Goal: Task Accomplishment & Management: Manage account settings

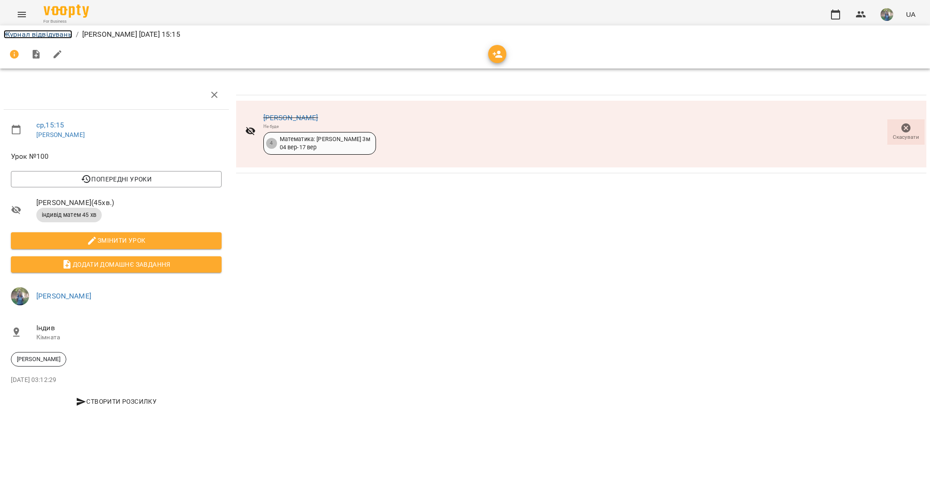
click at [43, 35] on link "Журнал відвідувань" at bounding box center [38, 34] width 69 height 9
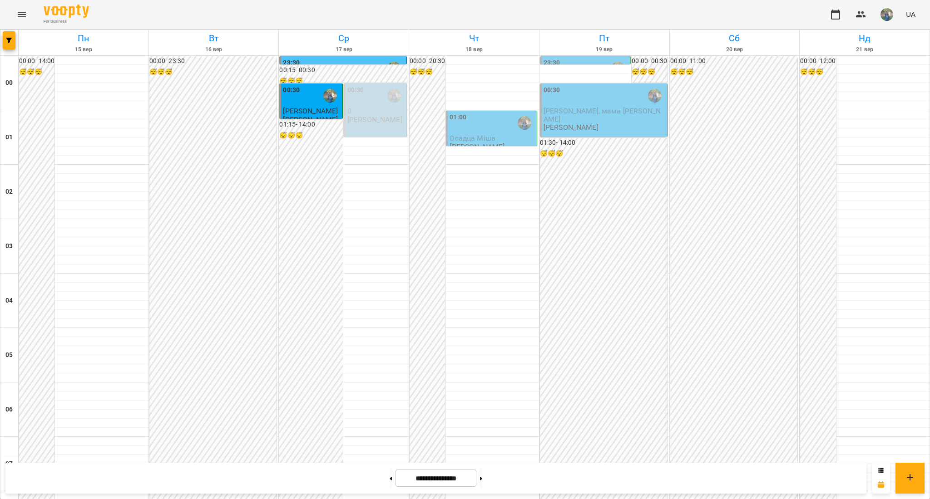
scroll to position [662, 0]
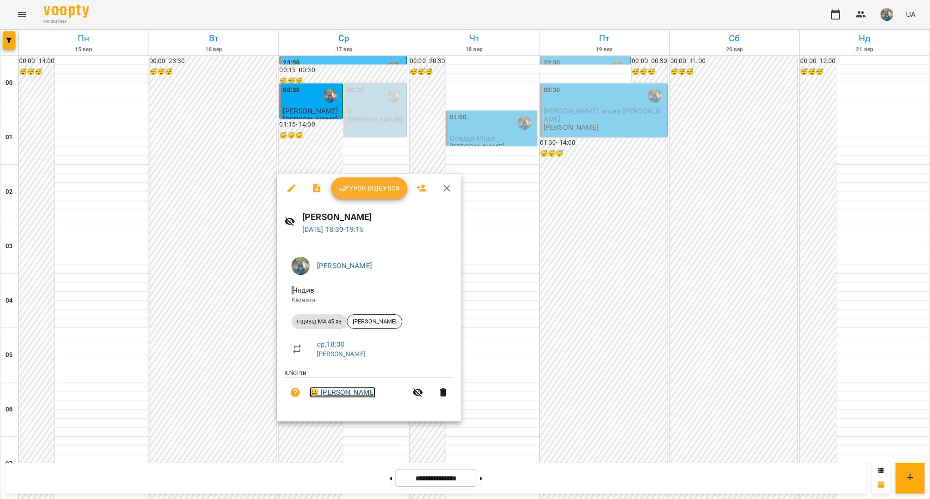
click at [351, 394] on link "😀 [PERSON_NAME]" at bounding box center [343, 392] width 66 height 11
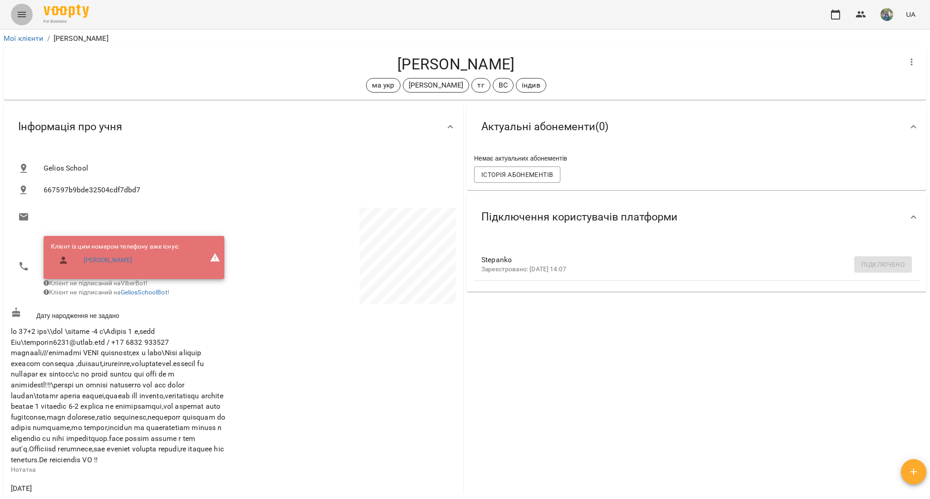
click at [20, 11] on icon "Menu" at bounding box center [21, 14] width 11 height 11
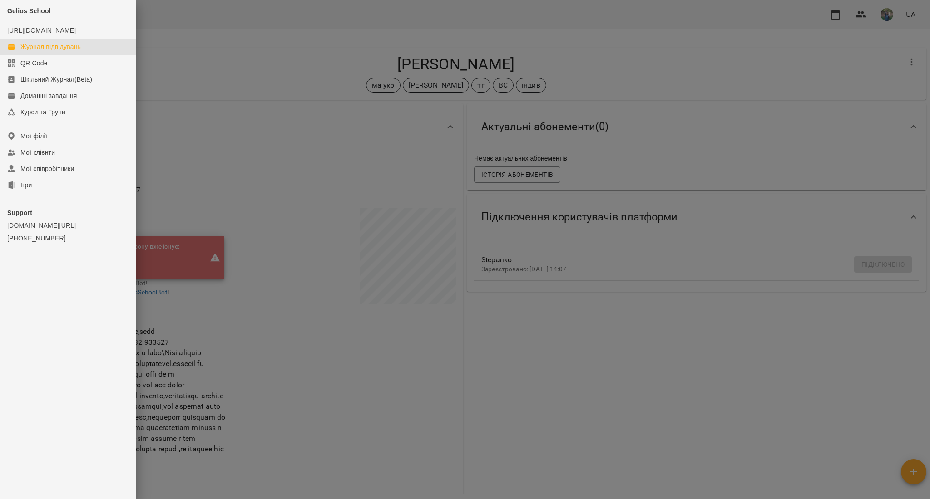
click at [46, 51] on div "Журнал відвідувань" at bounding box center [50, 46] width 60 height 9
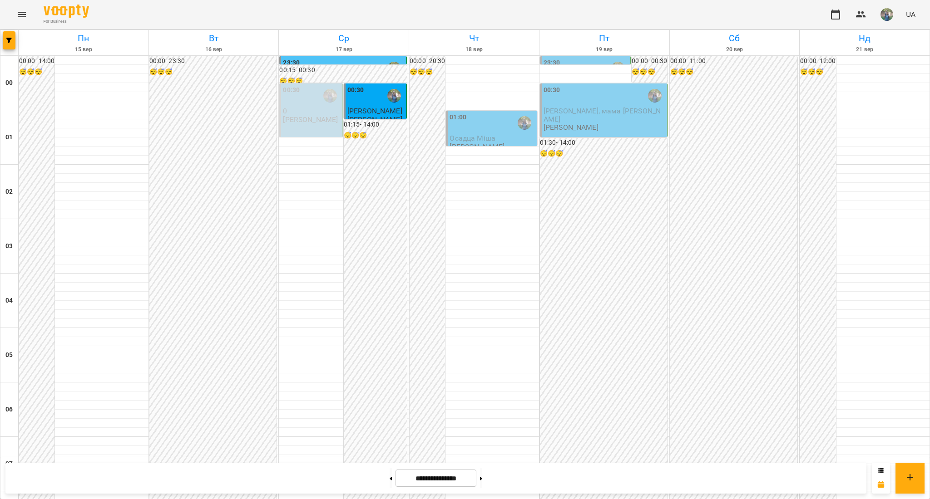
scroll to position [904, 0]
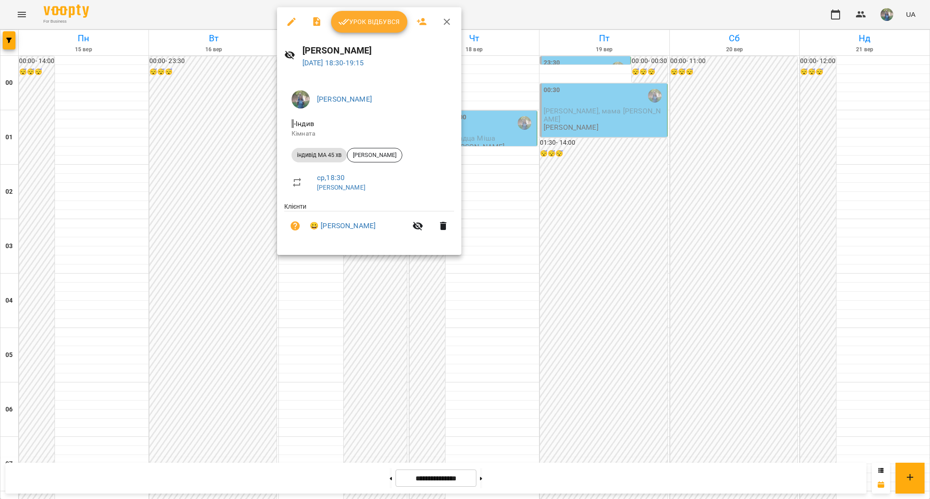
click at [447, 227] on icon "button" at bounding box center [443, 226] width 11 height 11
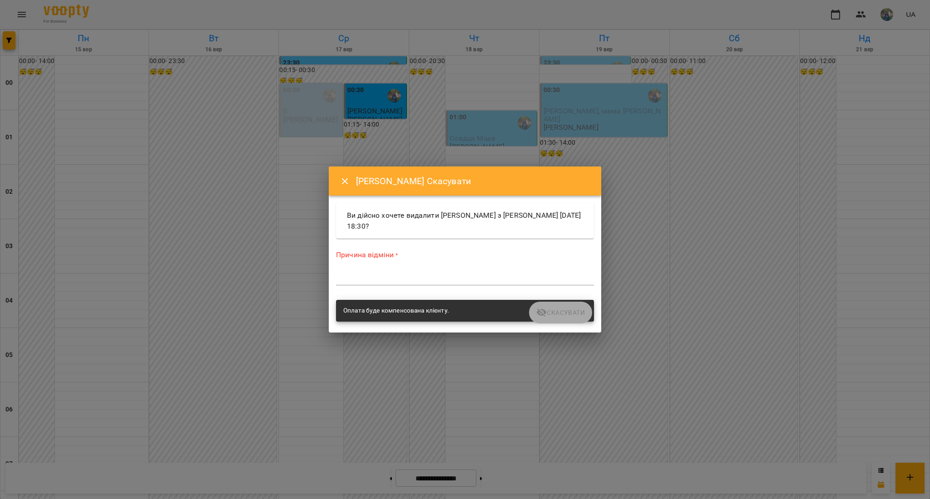
click at [388, 289] on div "Причина відміни * *" at bounding box center [465, 269] width 258 height 39
click at [386, 280] on textarea at bounding box center [465, 278] width 258 height 9
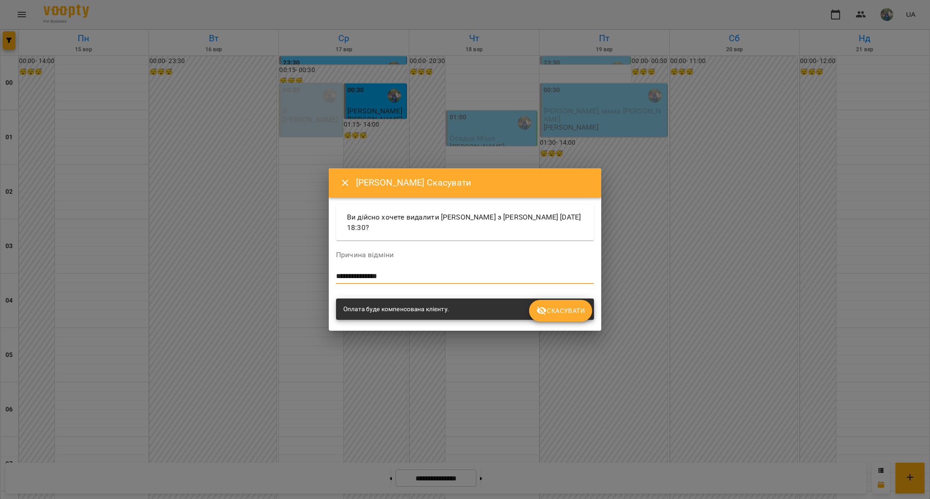
type textarea "**********"
click at [564, 320] on button "Скасувати" at bounding box center [560, 311] width 63 height 22
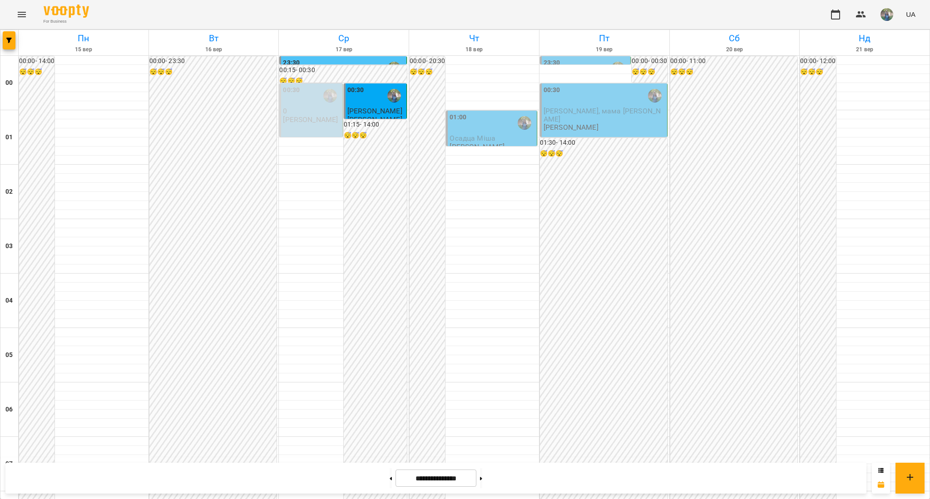
scroll to position [723, 0]
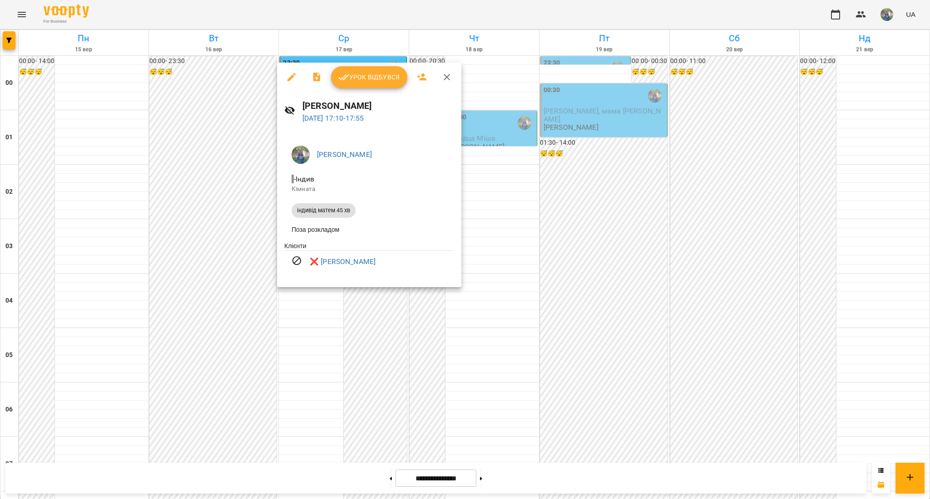
click at [320, 325] on div at bounding box center [465, 249] width 930 height 499
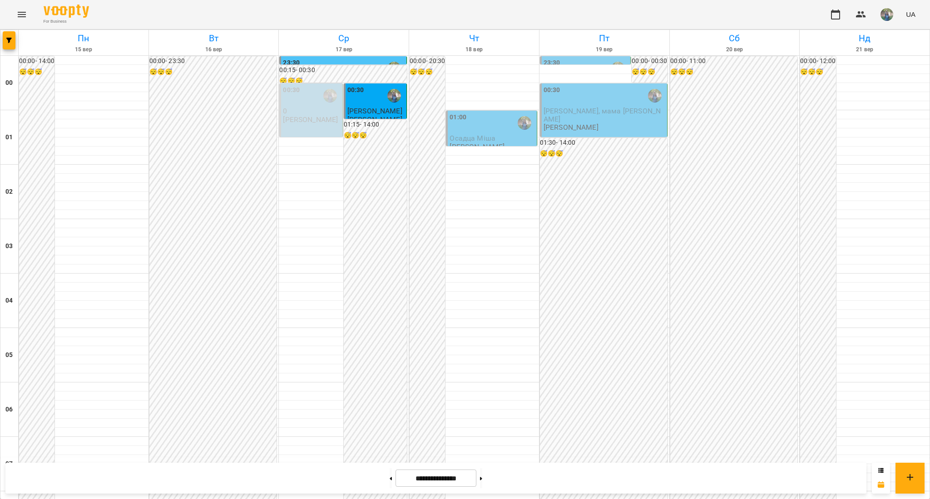
scroll to position [904, 0]
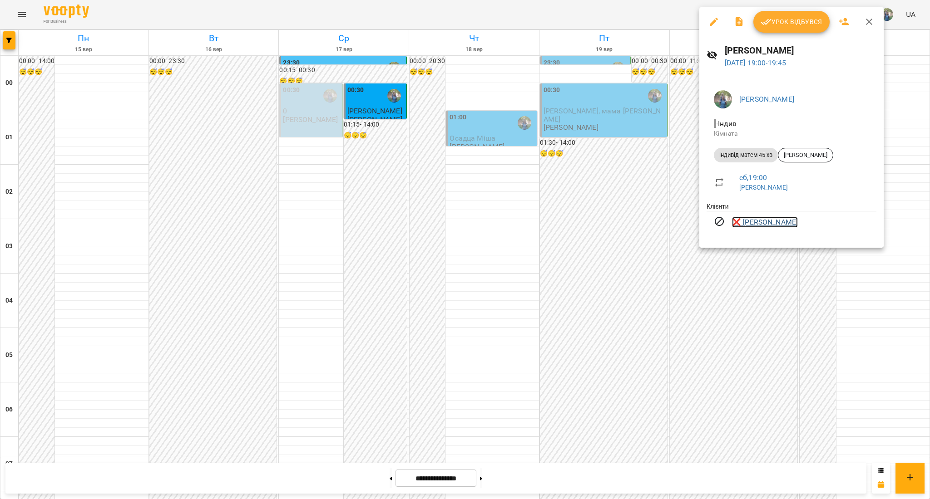
click at [770, 226] on link "❌ [PERSON_NAME]" at bounding box center [765, 222] width 66 height 11
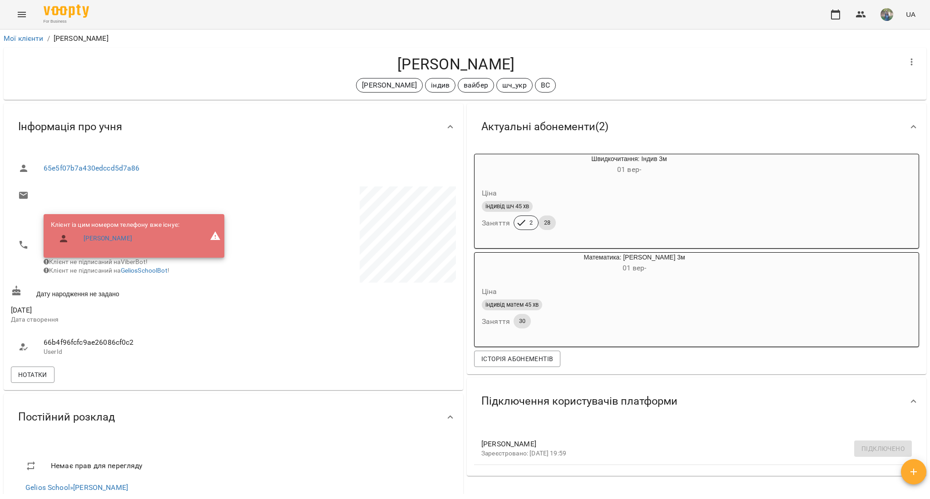
click at [24, 12] on icon "Menu" at bounding box center [22, 14] width 8 height 5
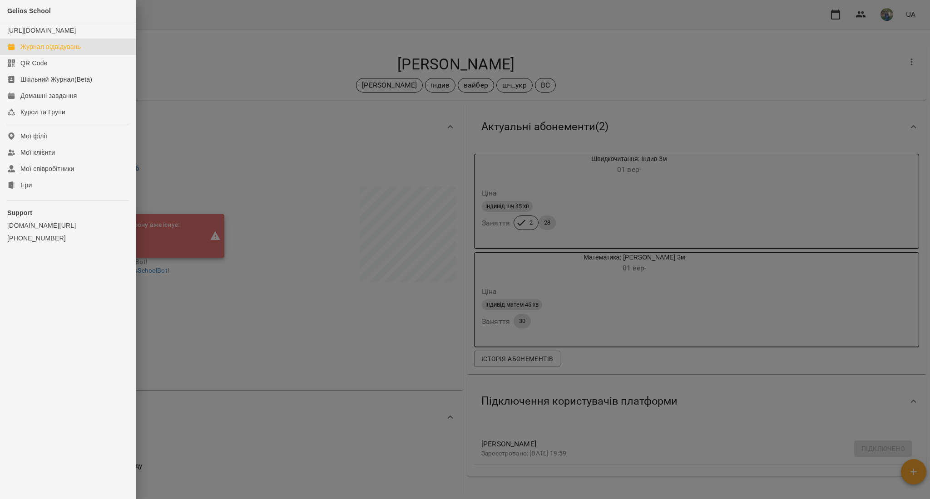
click at [35, 51] on div "Журнал відвідувань" at bounding box center [50, 46] width 60 height 9
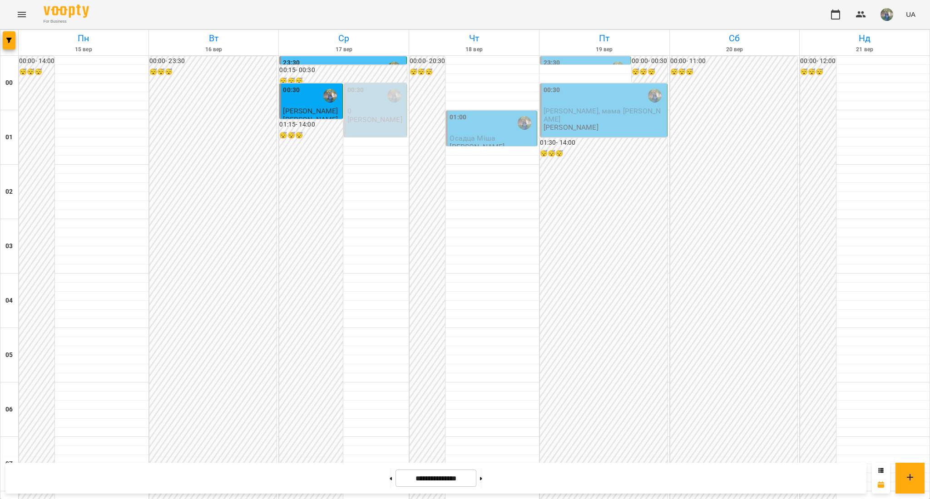
scroll to position [844, 0]
